Goal: Information Seeking & Learning: Compare options

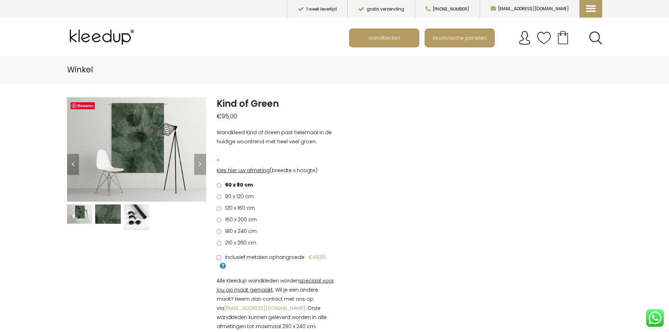
click at [134, 219] on img at bounding box center [137, 218] width 26 height 26
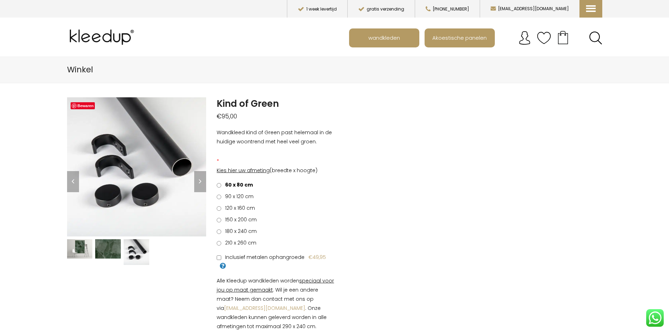
click at [97, 250] on img at bounding box center [108, 248] width 26 height 19
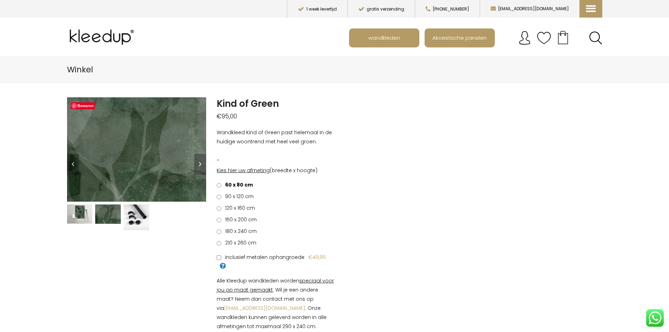
click at [77, 219] on img at bounding box center [80, 214] width 26 height 19
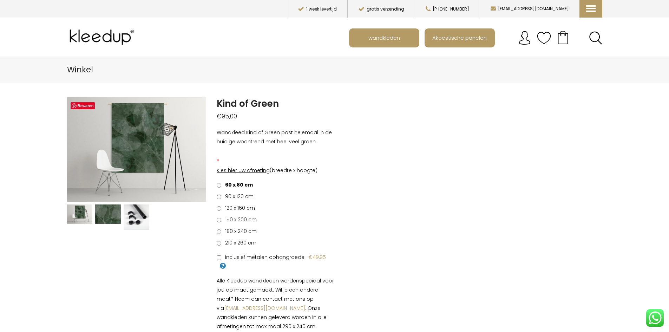
click at [231, 208] on span "120 x 160 cm" at bounding box center [239, 208] width 32 height 7
click at [394, 39] on span "wandkleden" at bounding box center [384, 37] width 39 height 13
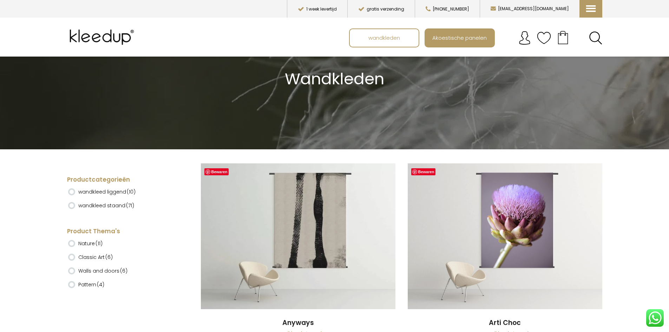
scroll to position [105, 0]
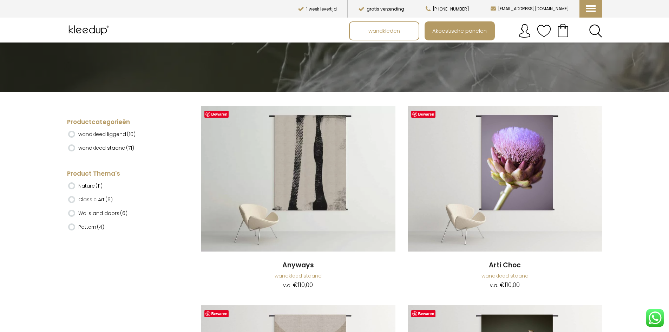
click at [107, 147] on label "wandkleed staand (71)" at bounding box center [106, 148] width 56 height 12
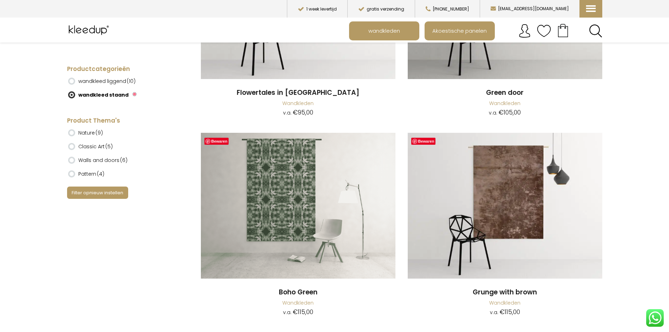
scroll to position [4006, 0]
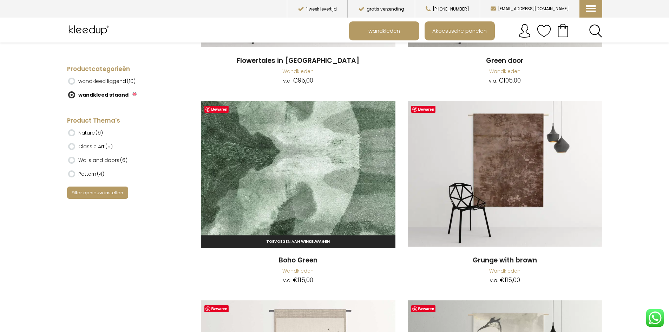
click at [244, 187] on img at bounding box center [298, 174] width 195 height 146
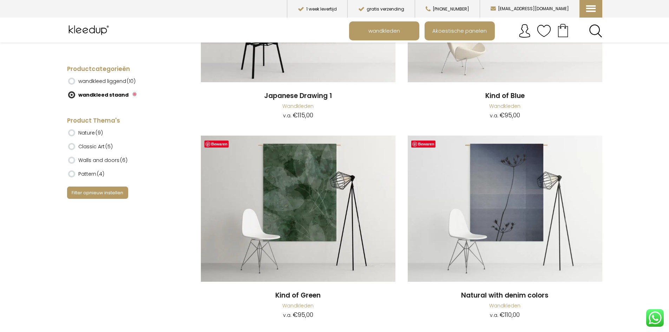
scroll to position [4792, 0]
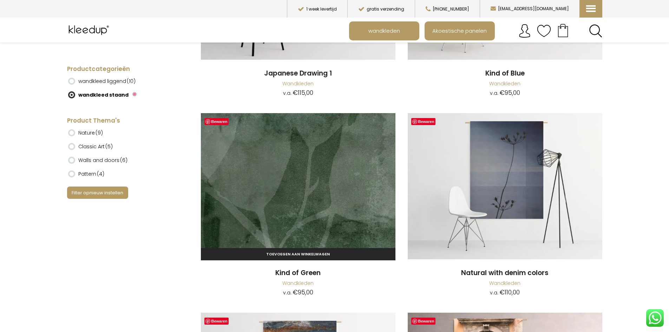
click at [320, 210] on img at bounding box center [298, 186] width 195 height 146
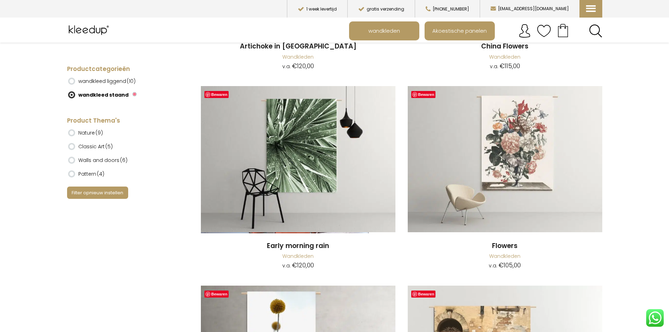
scroll to position [6416, 0]
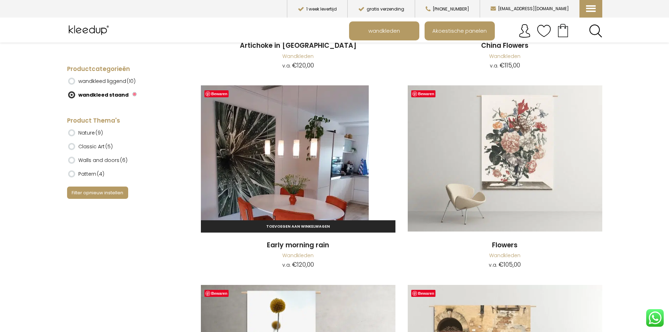
click at [302, 171] on img at bounding box center [298, 158] width 195 height 146
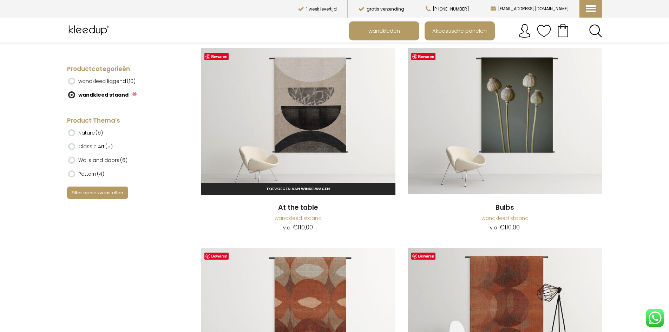
scroll to position [281, 0]
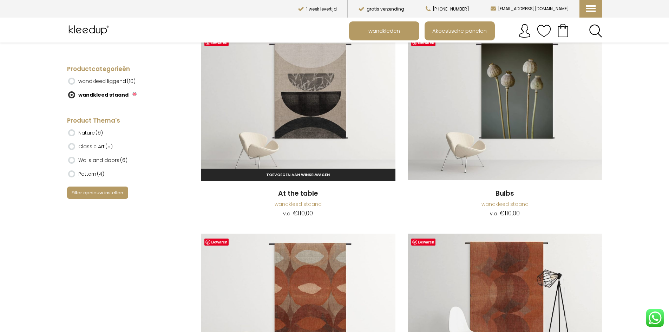
click at [333, 103] on img at bounding box center [298, 107] width 195 height 146
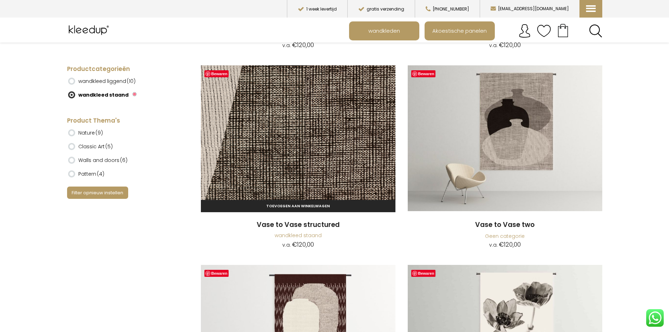
scroll to position [2072, 0]
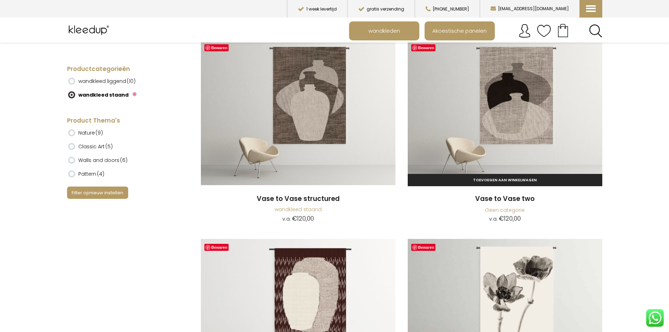
click at [519, 96] on img at bounding box center [505, 112] width 195 height 146
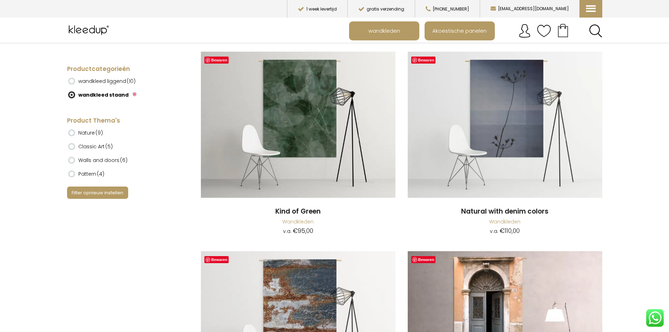
scroll to position [4836, 0]
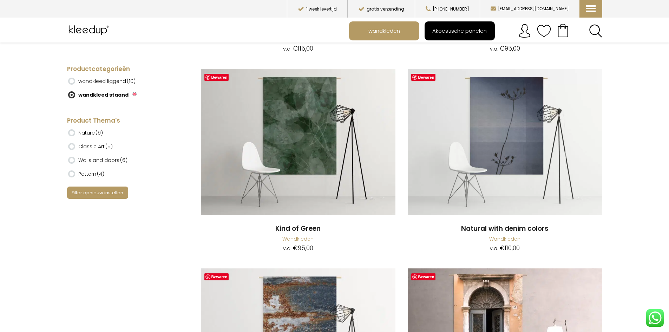
click at [452, 28] on span "Akoestische panelen" at bounding box center [460, 30] width 62 height 13
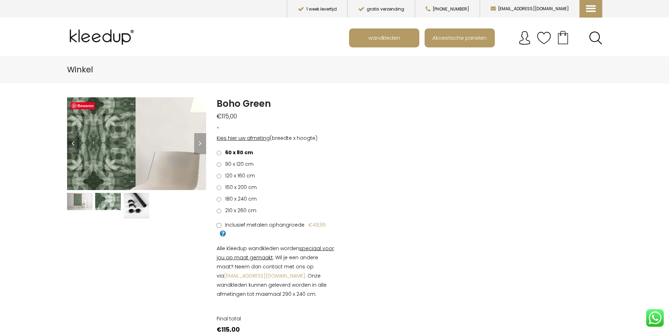
click at [152, 153] on img at bounding box center [94, 118] width 527 height 351
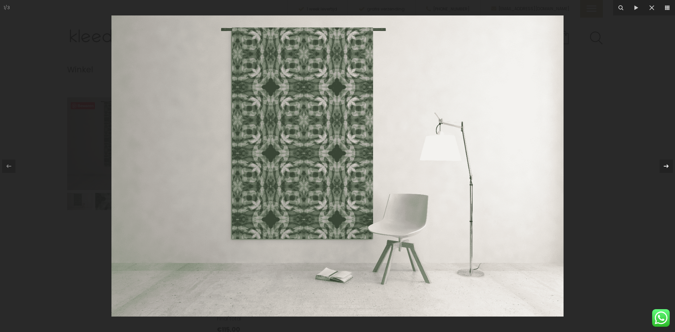
click at [663, 167] on icon at bounding box center [666, 166] width 8 height 8
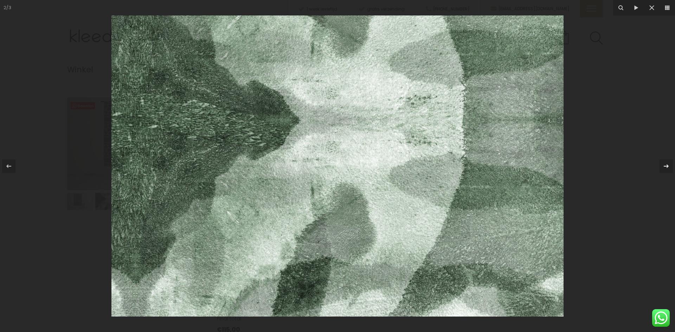
click at [663, 167] on icon at bounding box center [666, 166] width 8 height 8
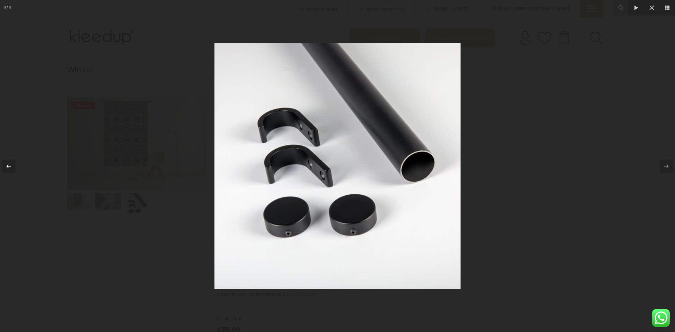
click at [6, 166] on icon at bounding box center [9, 166] width 8 height 8
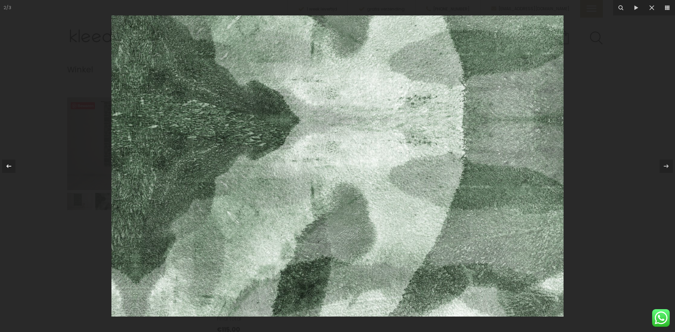
click at [6, 166] on icon at bounding box center [9, 166] width 8 height 8
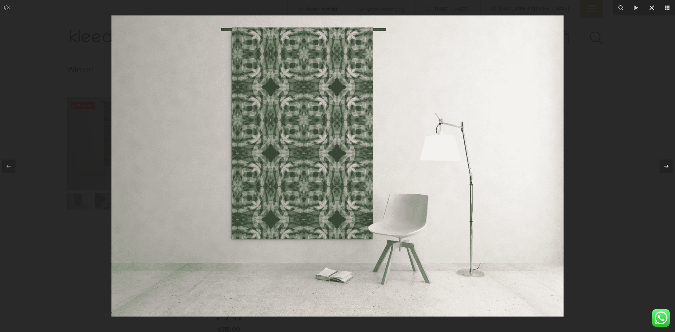
click at [654, 9] on icon at bounding box center [651, 8] width 8 height 8
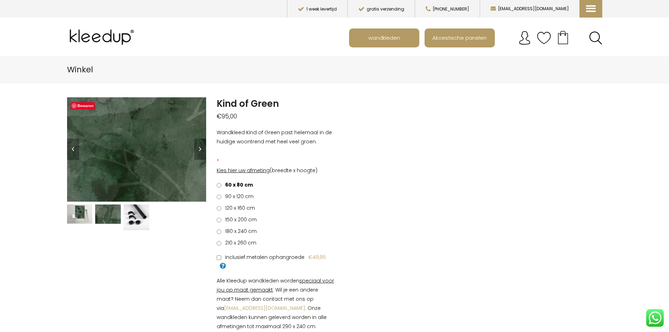
click at [134, 160] on img at bounding box center [147, 107] width 703 height 527
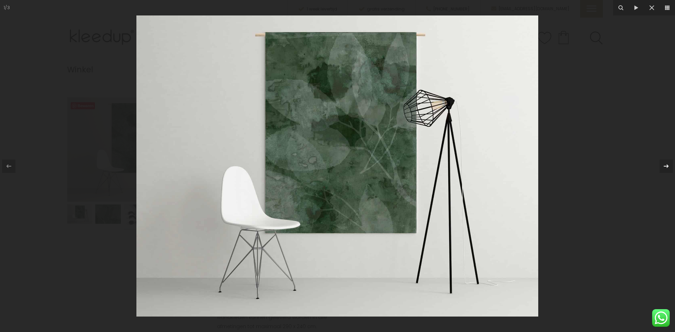
click at [667, 168] on icon at bounding box center [666, 166] width 8 height 8
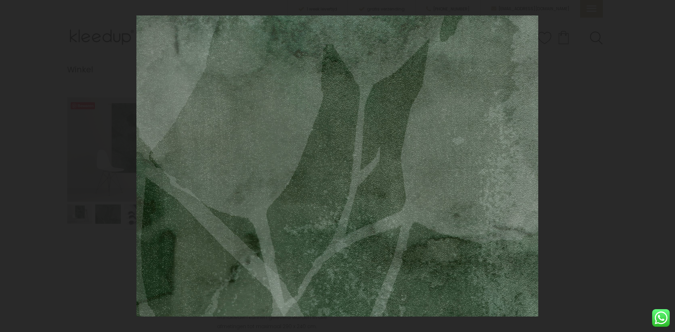
click at [667, 168] on div "2 / 3" at bounding box center [337, 166] width 675 height 332
click at [667, 168] on icon at bounding box center [666, 166] width 8 height 8
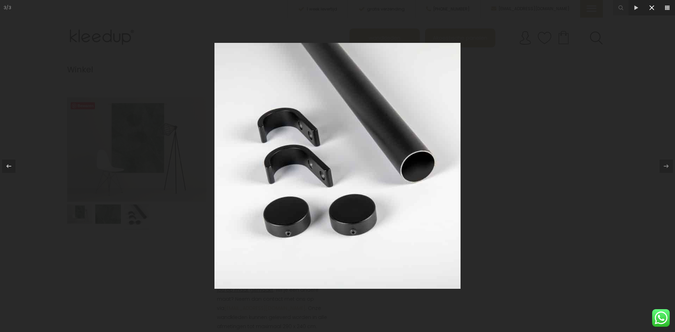
click at [653, 8] on icon at bounding box center [651, 8] width 8 height 8
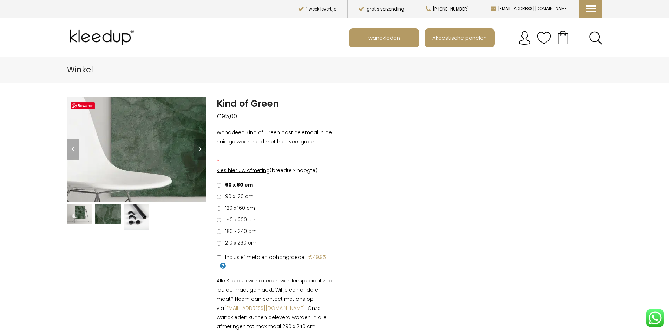
click at [112, 167] on img at bounding box center [236, 79] width 703 height 527
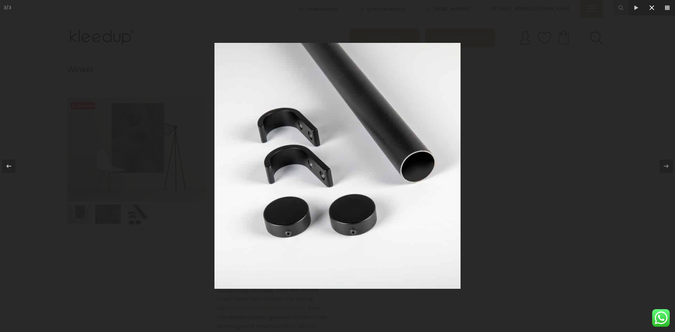
click at [649, 7] on icon at bounding box center [651, 8] width 8 height 8
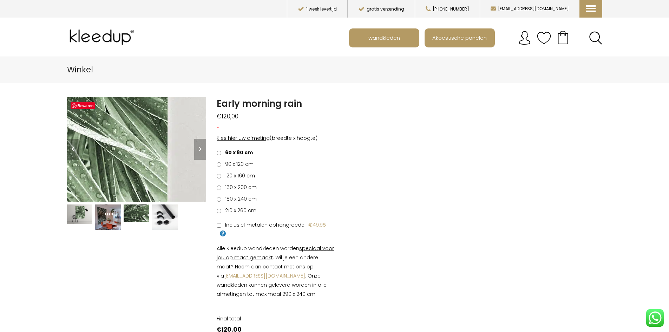
click at [163, 165] on img at bounding box center [29, 87] width 703 height 527
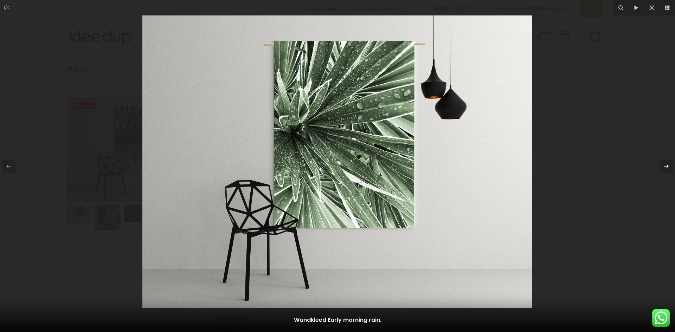
click at [666, 166] on icon at bounding box center [666, 166] width 8 height 8
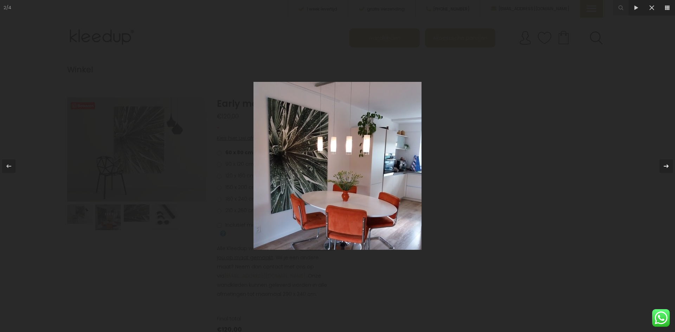
click at [666, 166] on icon at bounding box center [666, 166] width 8 height 8
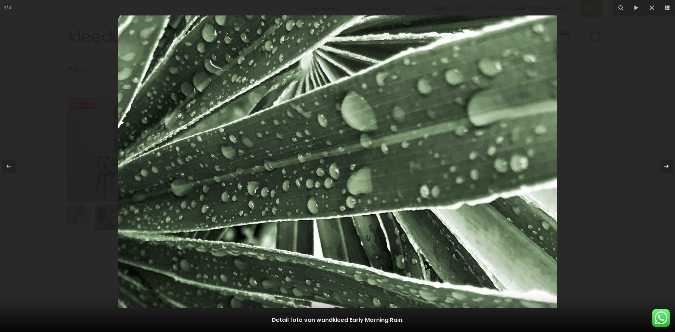
click at [666, 166] on icon at bounding box center [666, 166] width 8 height 8
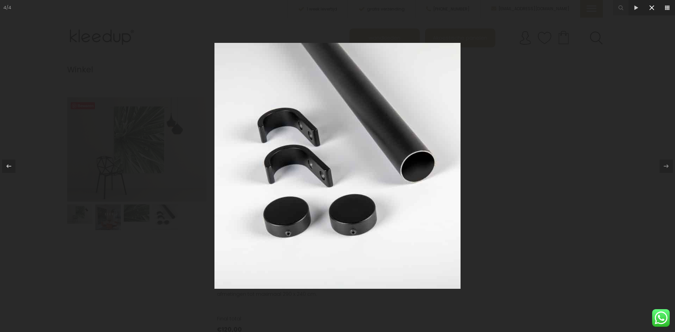
click at [651, 9] on icon at bounding box center [651, 8] width 8 height 8
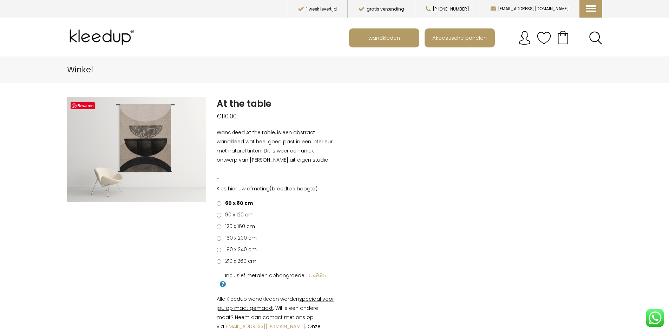
click at [227, 227] on span "120 x 160 cm" at bounding box center [239, 226] width 32 height 7
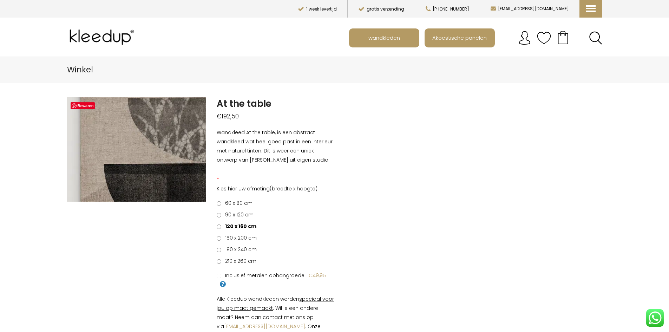
click at [129, 132] on img at bounding box center [165, 218] width 703 height 527
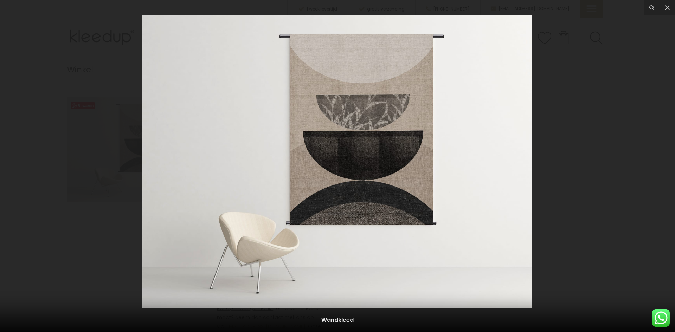
click at [349, 158] on img at bounding box center [337, 161] width 390 height 292
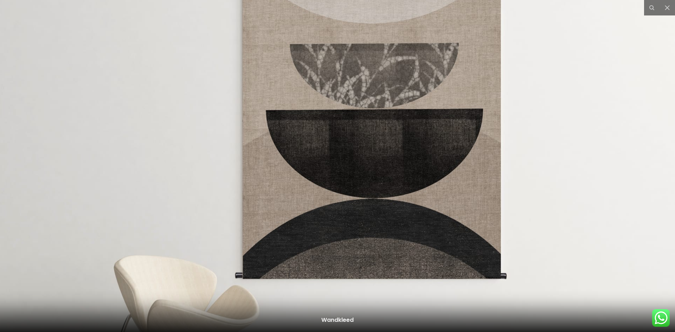
click at [349, 158] on img at bounding box center [327, 164] width 703 height 527
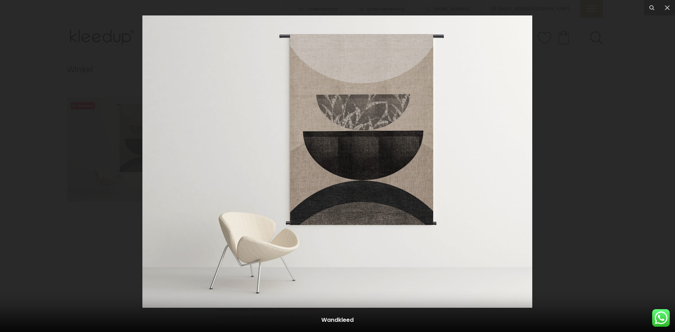
click at [496, 146] on img at bounding box center [337, 161] width 390 height 292
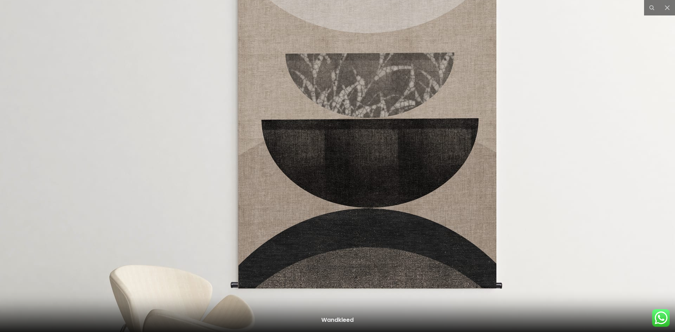
click at [525, 191] on img at bounding box center [323, 174] width 703 height 527
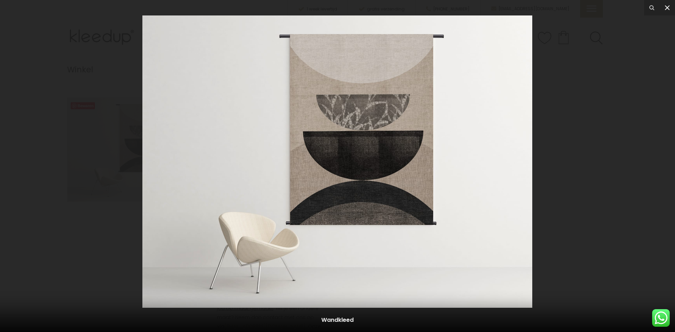
click at [666, 8] on icon at bounding box center [667, 8] width 8 height 8
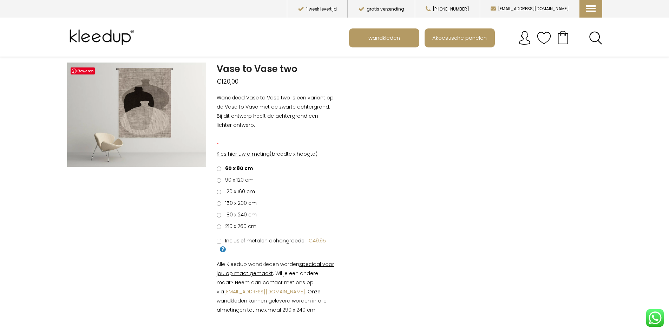
scroll to position [35, 0]
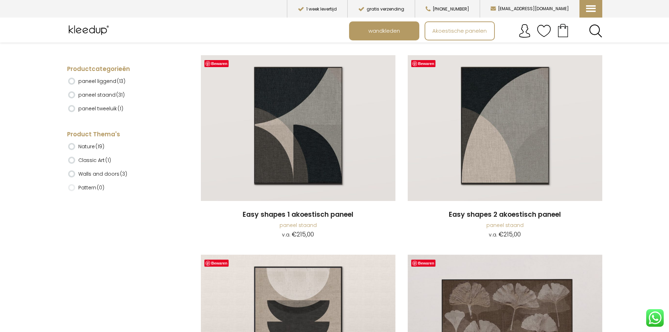
scroll to position [492, 0]
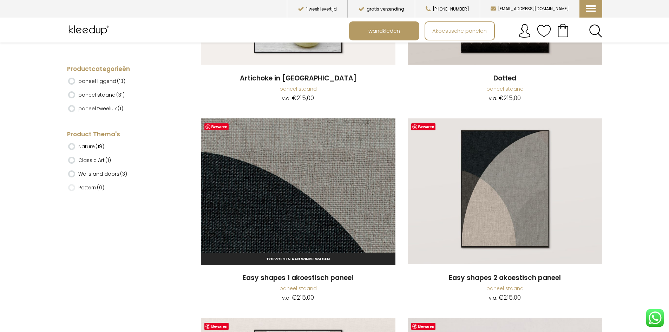
click at [287, 212] on img at bounding box center [298, 191] width 195 height 146
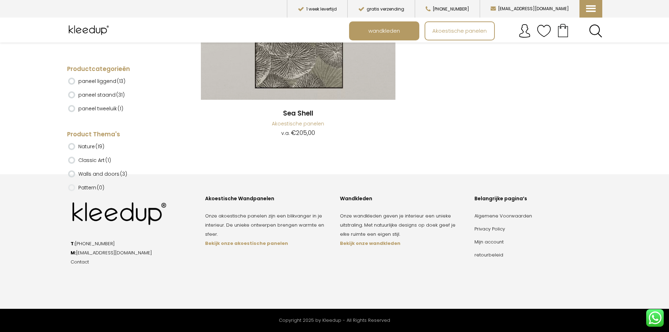
scroll to position [4537, 0]
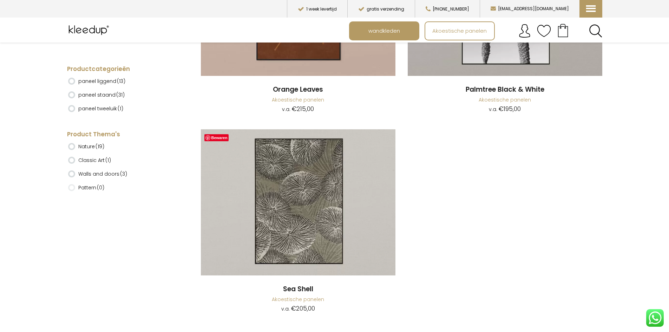
click at [93, 30] on img at bounding box center [89, 30] width 45 height 18
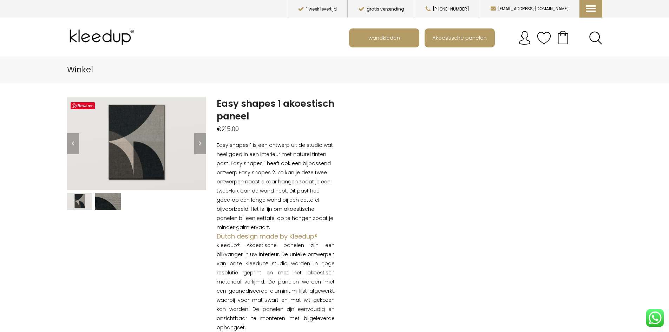
click at [111, 202] on img at bounding box center [108, 201] width 26 height 17
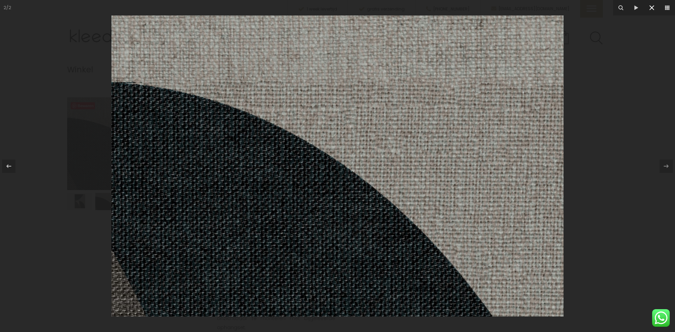
click at [651, 7] on icon at bounding box center [651, 8] width 8 height 8
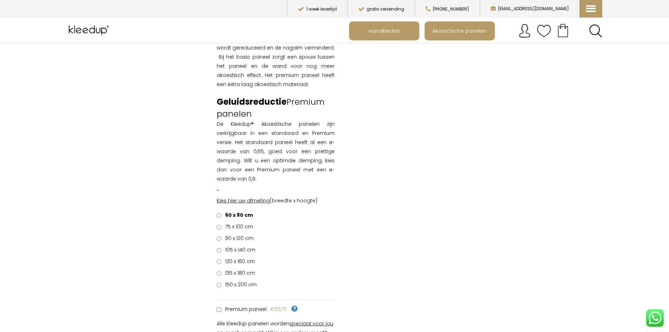
scroll to position [492, 0]
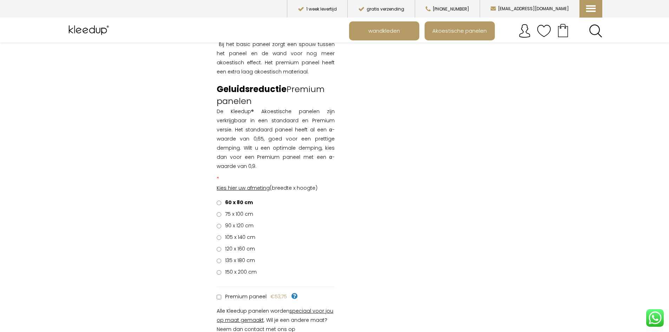
click at [235, 238] on span "105 x 140 cm" at bounding box center [239, 237] width 33 height 7
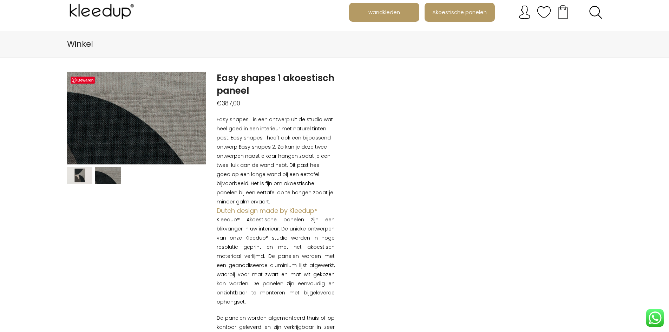
scroll to position [0, 0]
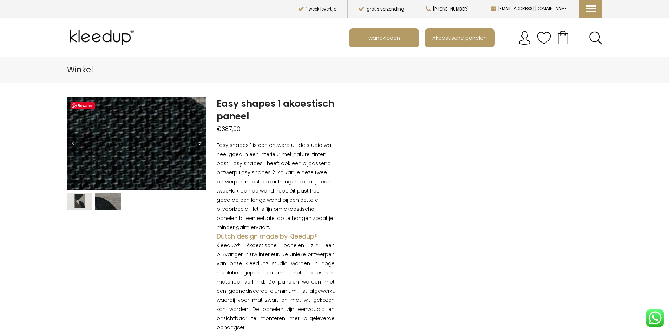
click at [121, 152] on img at bounding box center [198, 111] width 703 height 468
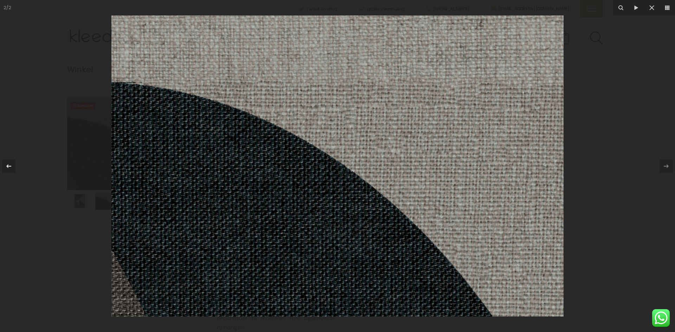
click at [9, 166] on icon at bounding box center [8, 166] width 5 height 4
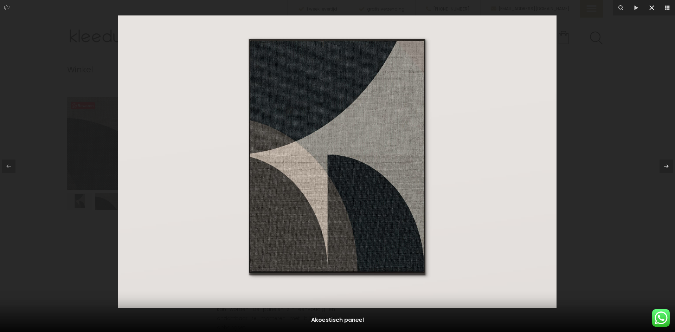
click at [654, 8] on icon at bounding box center [651, 8] width 8 height 8
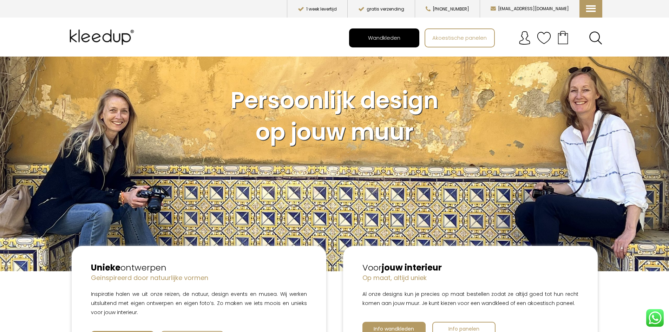
click at [387, 40] on span "Wandkleden" at bounding box center [384, 37] width 40 height 13
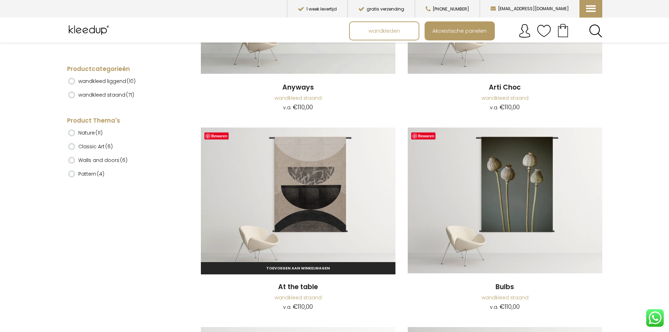
scroll to position [351, 0]
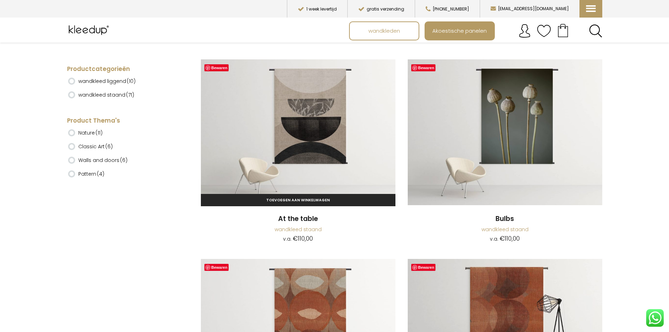
click at [303, 122] on img at bounding box center [298, 132] width 195 height 146
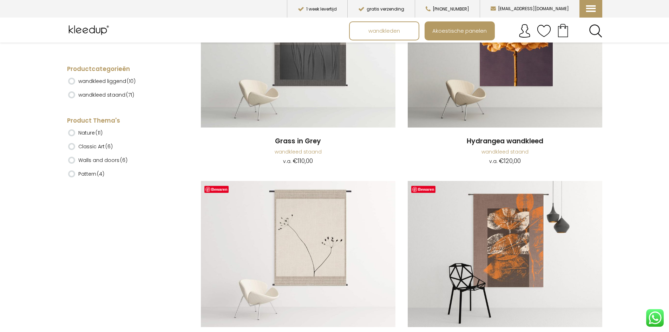
scroll to position [1195, 0]
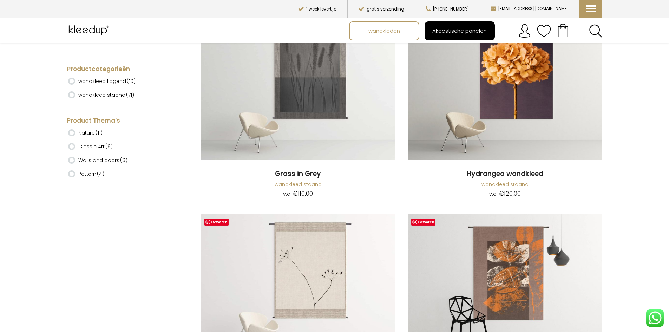
click at [458, 32] on span "Akoestische panelen" at bounding box center [460, 30] width 62 height 13
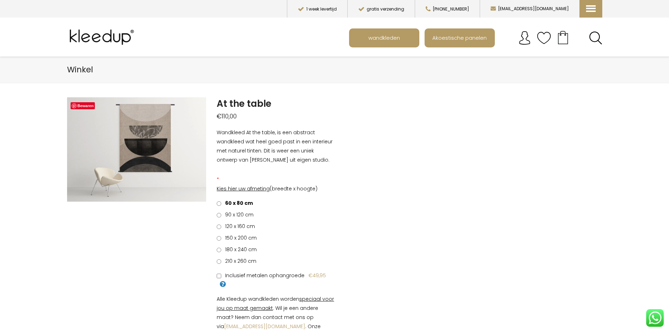
scroll to position [105, 0]
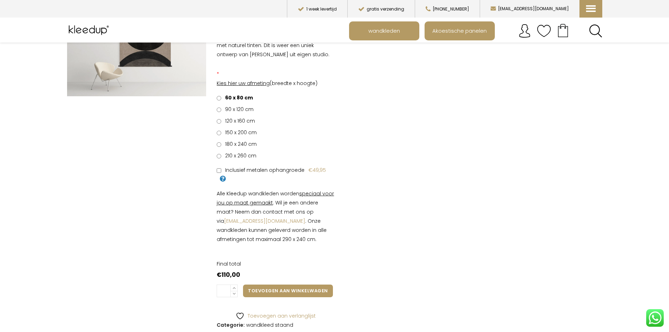
click at [240, 111] on span "90 x 120 cm" at bounding box center [238, 109] width 31 height 7
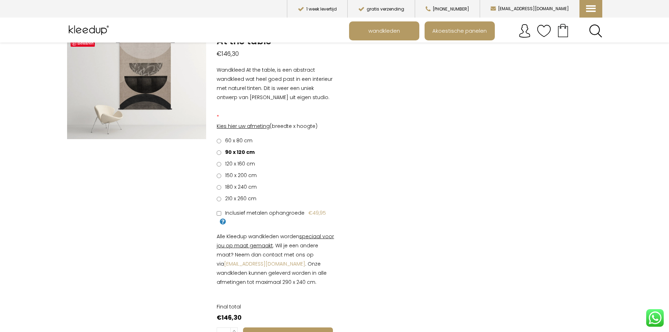
scroll to position [0, 0]
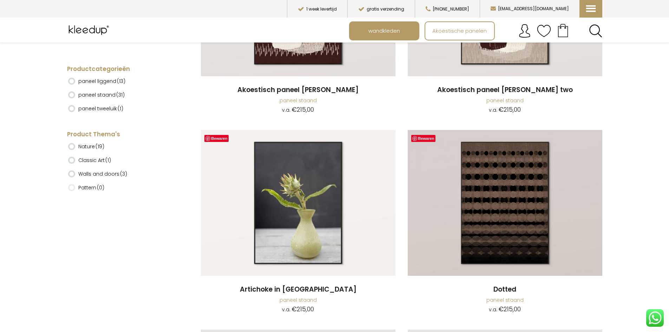
scroll to position [281, 0]
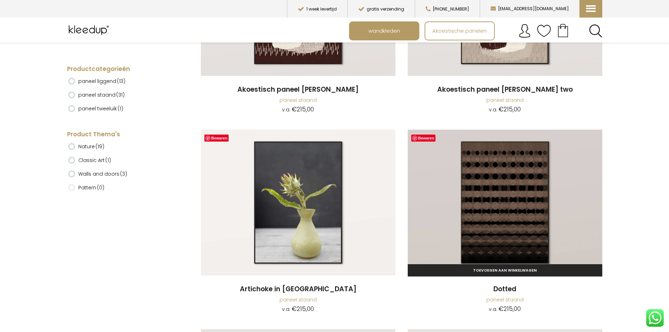
click at [537, 194] on img at bounding box center [505, 203] width 195 height 146
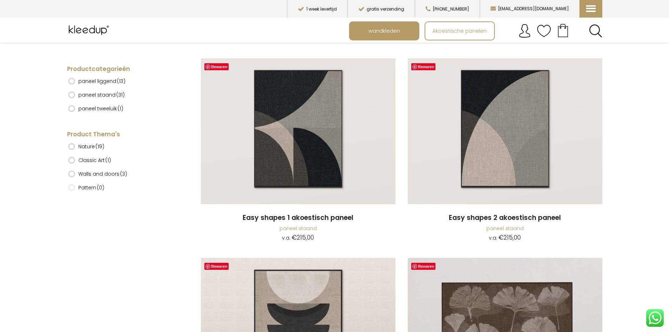
scroll to position [492, 0]
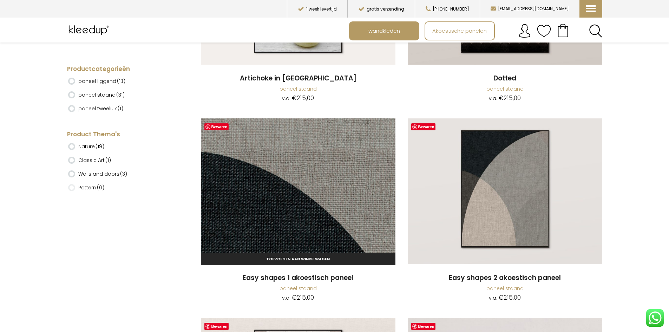
click at [319, 204] on img at bounding box center [298, 191] width 195 height 146
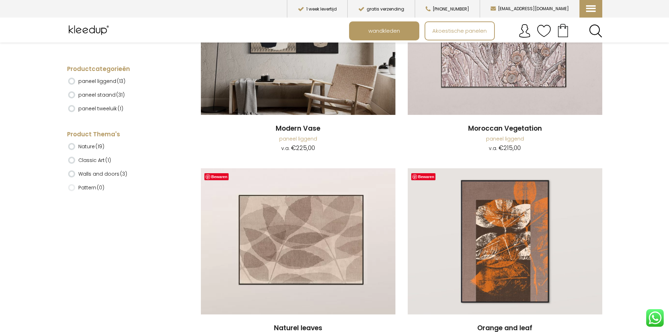
scroll to position [1580, 0]
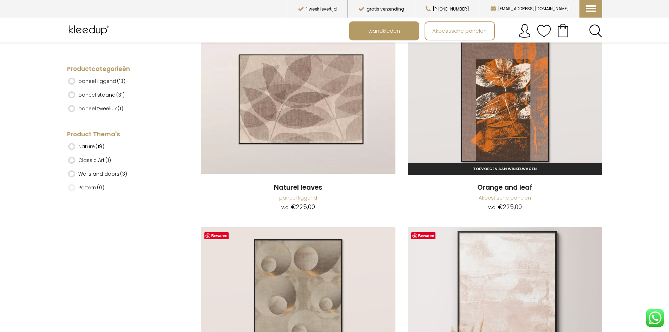
click at [524, 136] on img at bounding box center [505, 101] width 195 height 146
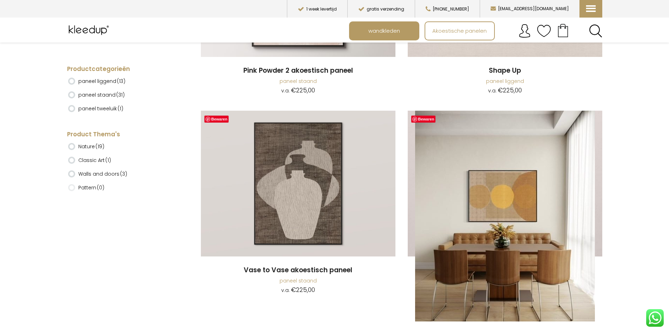
scroll to position [2135, 0]
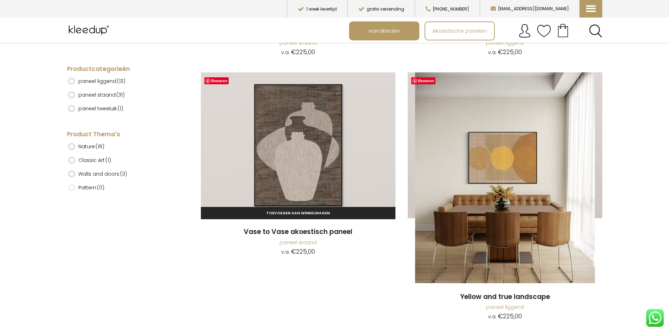
click at [288, 150] on img at bounding box center [298, 145] width 195 height 146
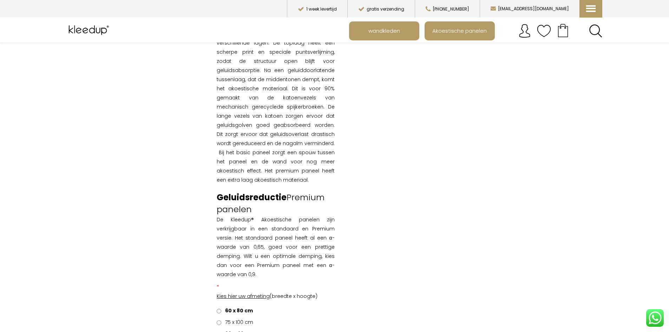
scroll to position [422, 0]
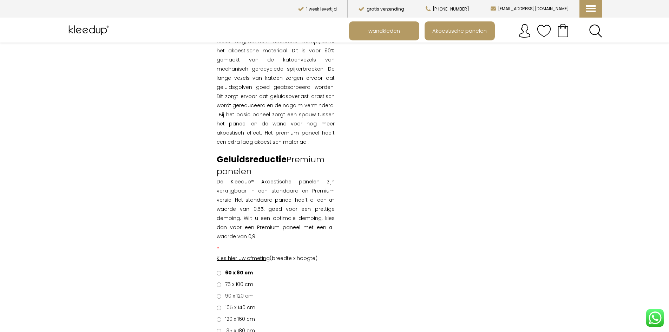
click at [242, 296] on span "90 x 120 cm" at bounding box center [238, 295] width 31 height 7
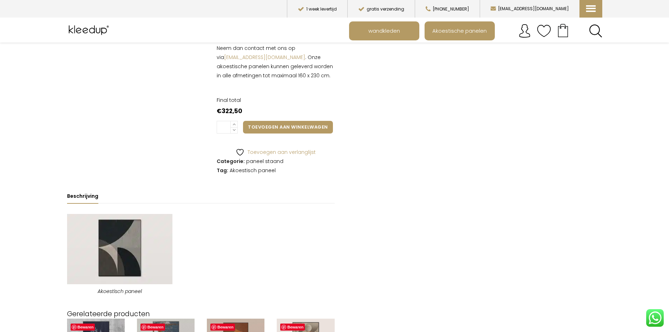
scroll to position [949, 0]
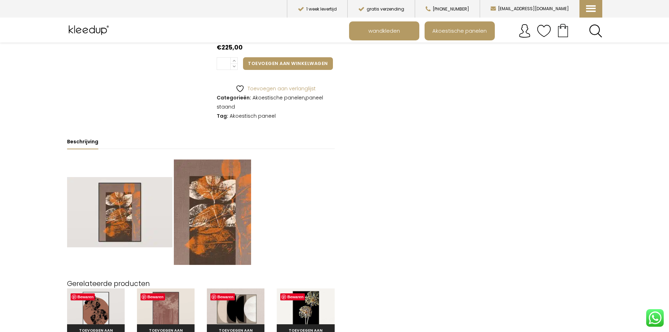
scroll to position [422, 0]
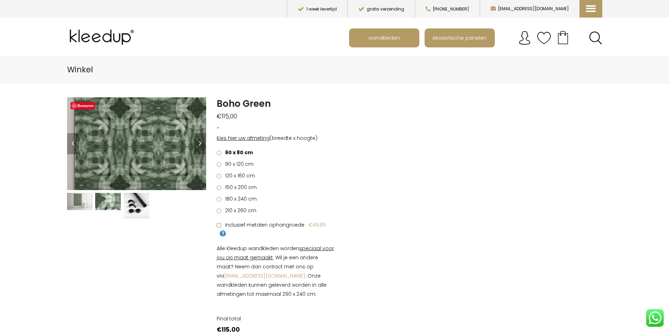
click at [115, 151] on img at bounding box center [197, 122] width 527 height 351
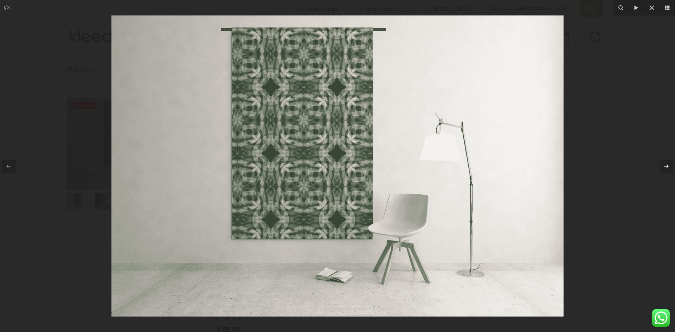
click at [663, 166] on icon at bounding box center [666, 166] width 8 height 8
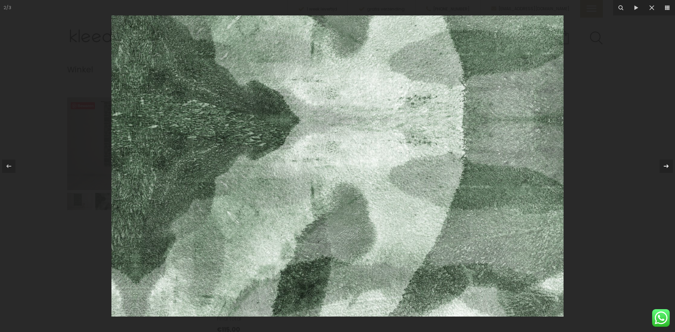
click at [663, 166] on icon at bounding box center [666, 166] width 8 height 8
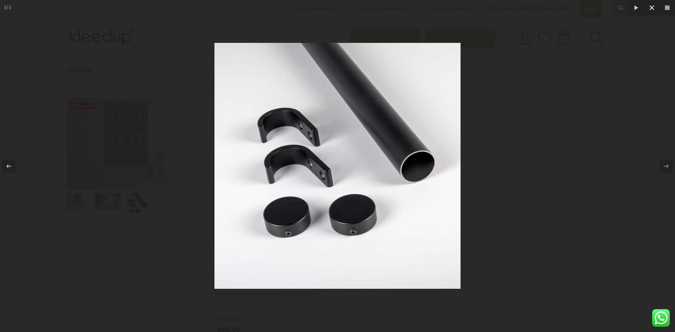
click at [654, 9] on icon at bounding box center [651, 8] width 8 height 8
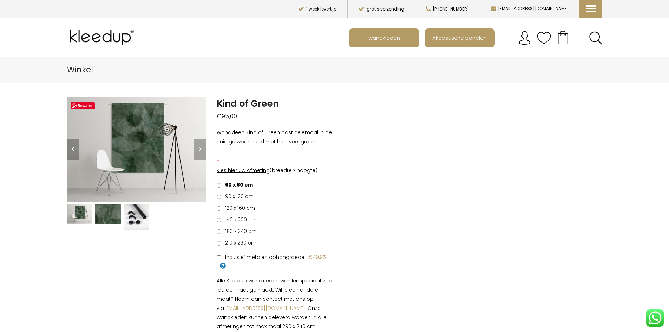
click at [102, 223] on img at bounding box center [108, 214] width 26 height 19
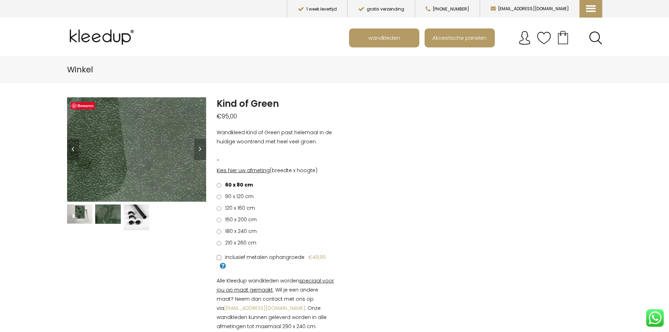
click at [169, 158] on img at bounding box center [7, 113] width 703 height 527
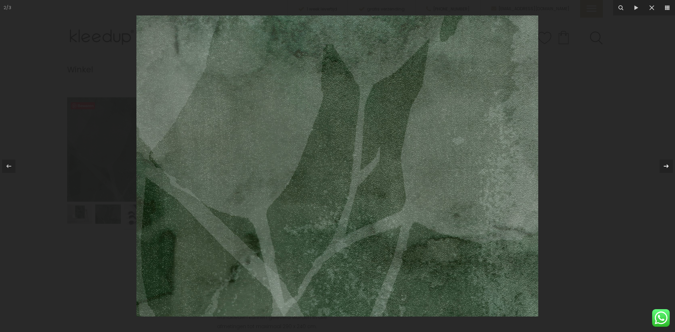
click at [665, 166] on icon at bounding box center [665, 166] width 5 height 4
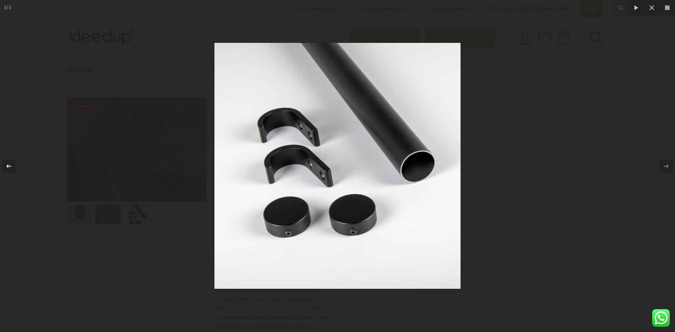
click at [9, 167] on icon at bounding box center [9, 166] width 8 height 8
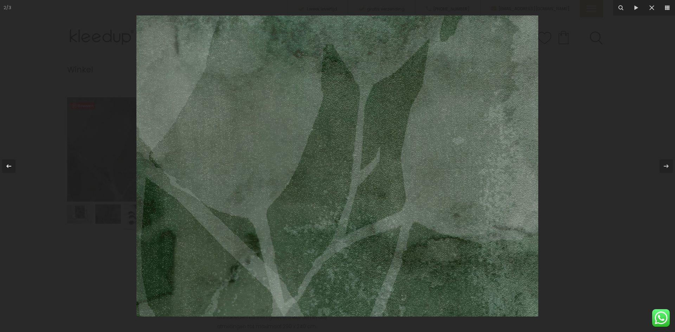
click at [9, 167] on icon at bounding box center [9, 166] width 8 height 8
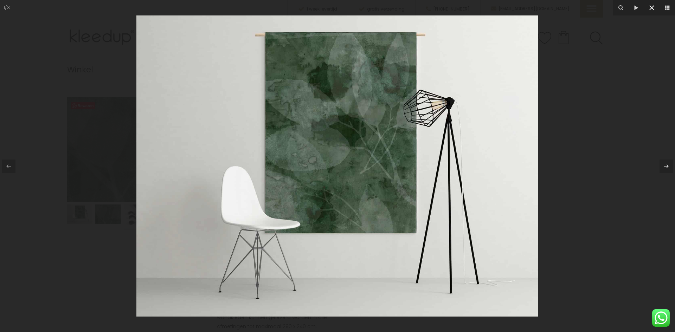
click at [652, 7] on icon at bounding box center [651, 7] width 5 height 5
